Goal: Transaction & Acquisition: Purchase product/service

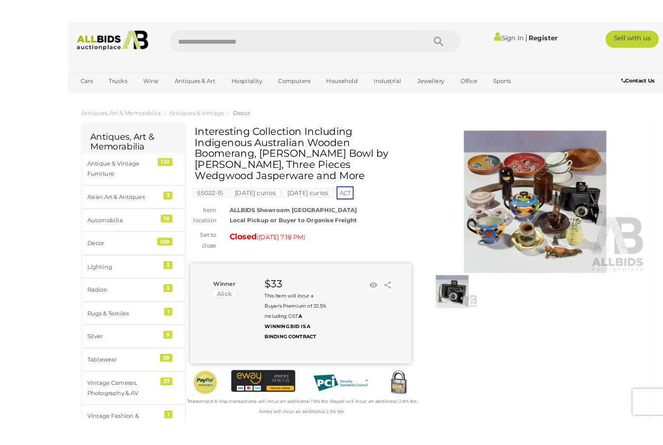
scroll to position [8, 0]
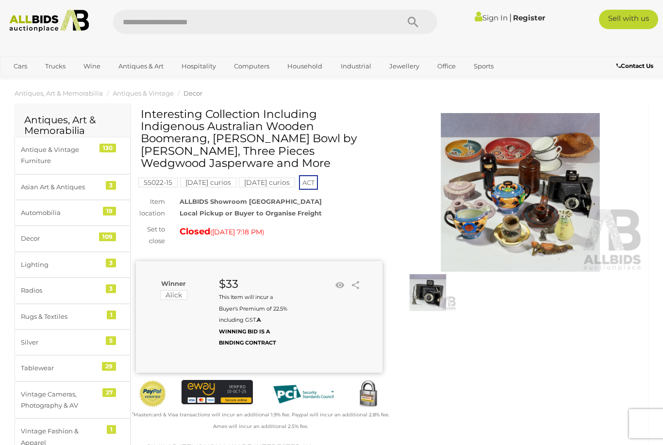
click at [180, 295] on mark "Alick" at bounding box center [173, 295] width 27 height 10
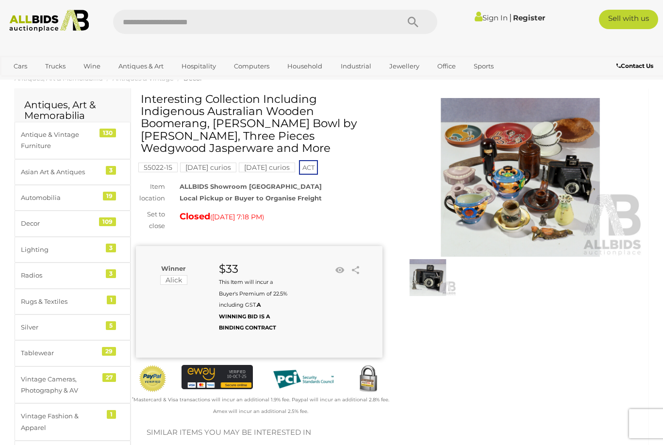
scroll to position [25, 0]
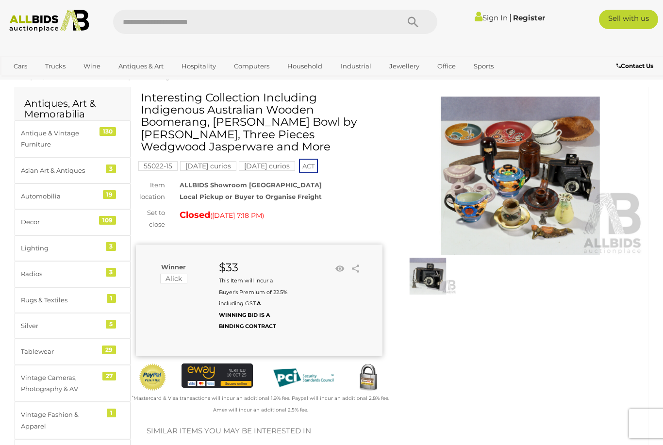
click at [174, 274] on mark "Alick" at bounding box center [173, 279] width 27 height 10
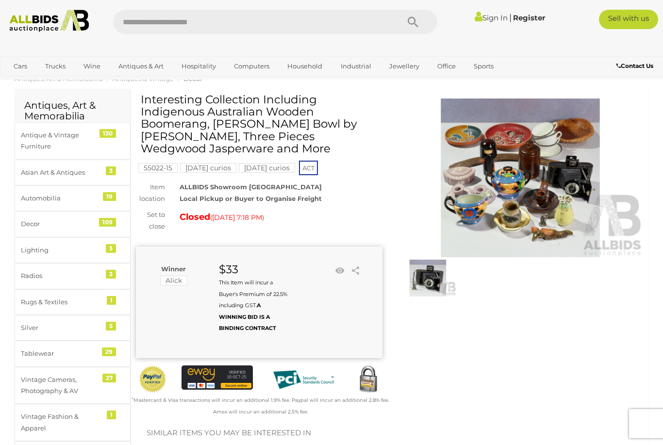
scroll to position [0, 0]
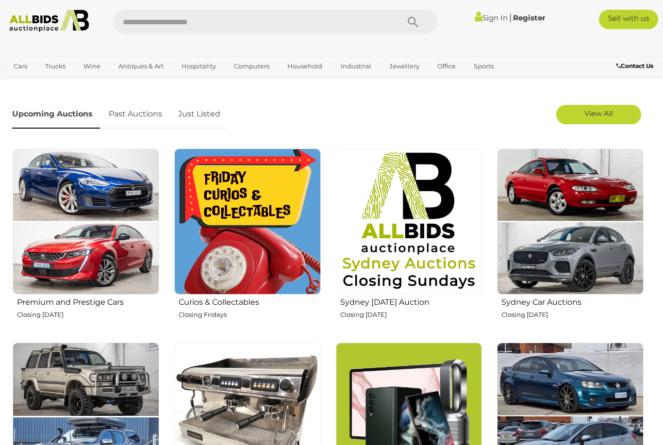
scroll to position [280, 0]
